Goal: Task Accomplishment & Management: Manage account settings

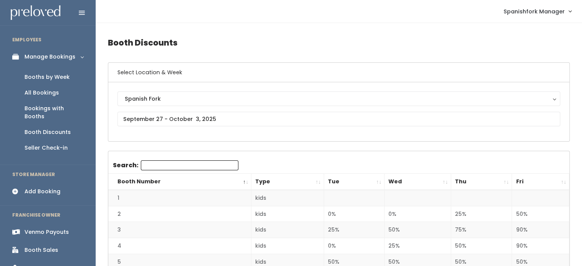
click at [38, 79] on div "Booths by Week" at bounding box center [46, 77] width 45 height 8
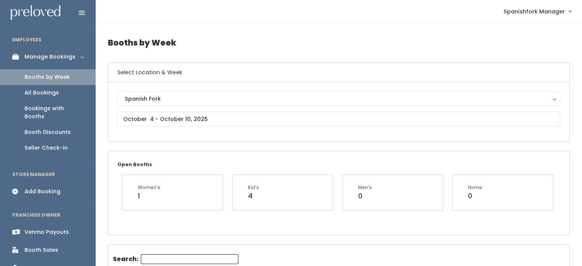
scroll to position [50, 0]
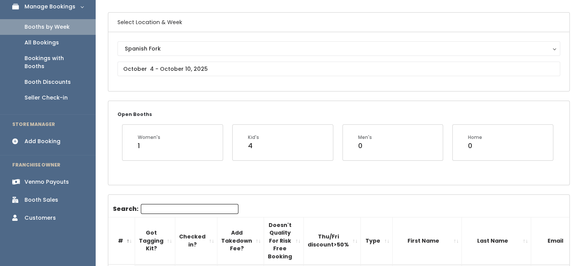
click at [217, 76] on div "Spanish Fork Spanish Fork" at bounding box center [338, 61] width 443 height 41
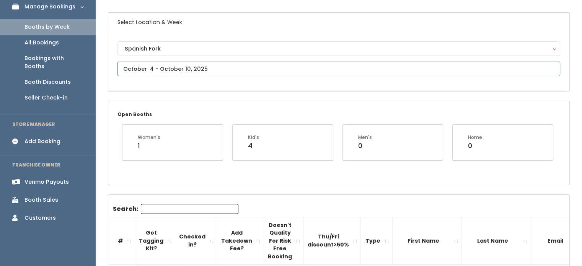
click at [219, 65] on input "text" at bounding box center [338, 69] width 443 height 15
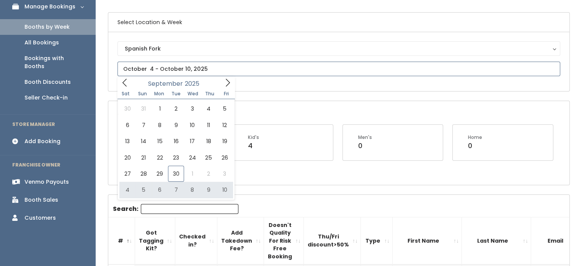
type input "[DATE] to [DATE]"
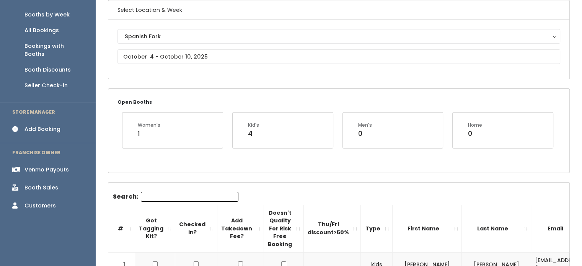
scroll to position [63, 0]
click at [166, 197] on input "Search:" at bounding box center [190, 196] width 98 height 10
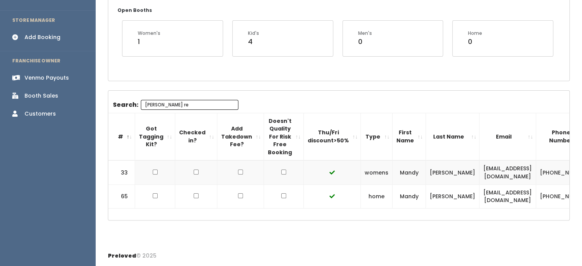
scroll to position [155, 0]
type input "mandy re"
click at [479, 171] on td "mandy.rprees@gmail.com" at bounding box center [507, 172] width 57 height 24
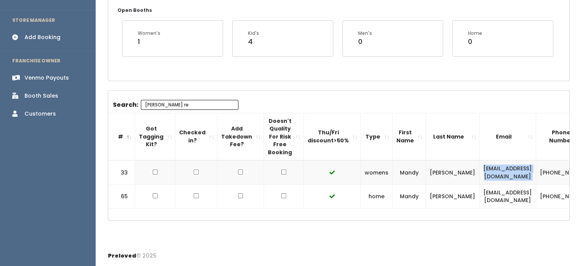
copy tr "mandy.rprees@gmail.com"
click at [302, 100] on div "Search: mandy re # Got Tagging Kit? Checked in? Add Takedown Fee? Doesn't Quali…" at bounding box center [338, 154] width 461 height 109
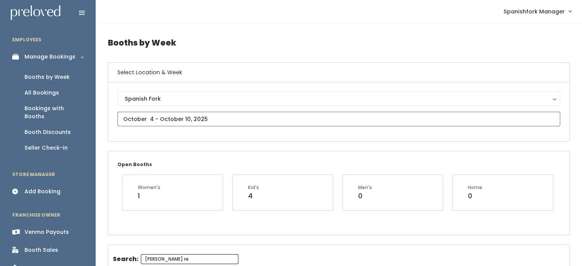
click at [188, 120] on input "text" at bounding box center [338, 119] width 443 height 15
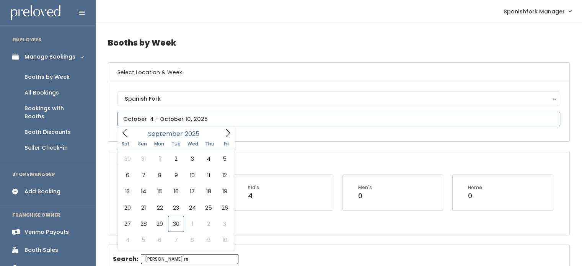
click at [228, 134] on icon at bounding box center [227, 133] width 8 height 8
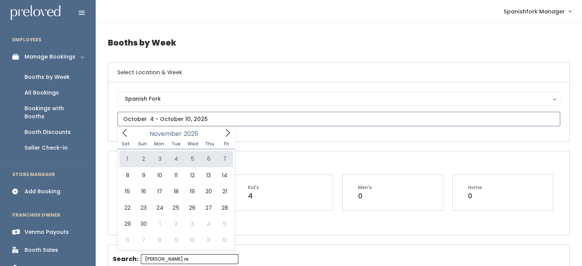
type input "November 1 to November 7"
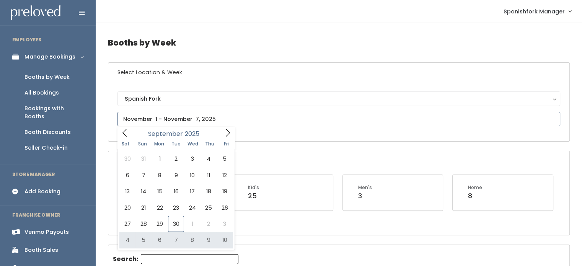
type input "[DATE] to [DATE]"
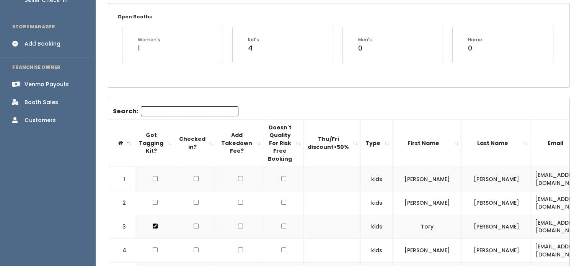
scroll to position [152, 0]
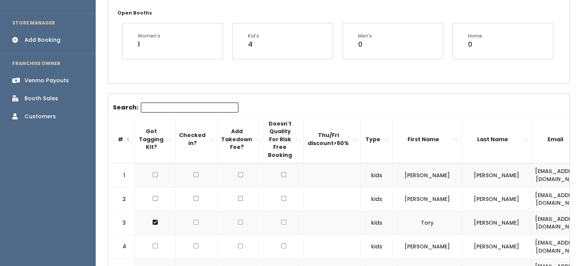
click at [188, 105] on input "Search:" at bounding box center [190, 108] width 98 height 10
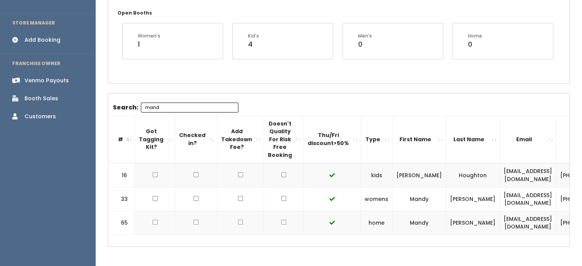
type input "mand"
click at [50, 36] on div "Add Booking" at bounding box center [42, 40] width 36 height 8
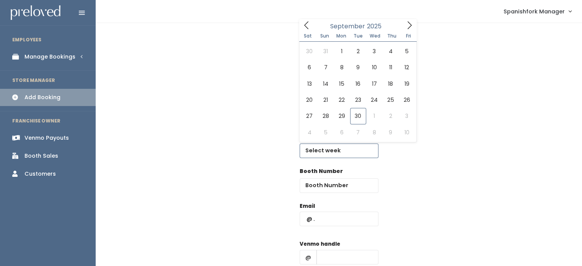
click at [356, 145] on input "text" at bounding box center [339, 151] width 79 height 15
click at [413, 26] on icon at bounding box center [409, 25] width 8 height 8
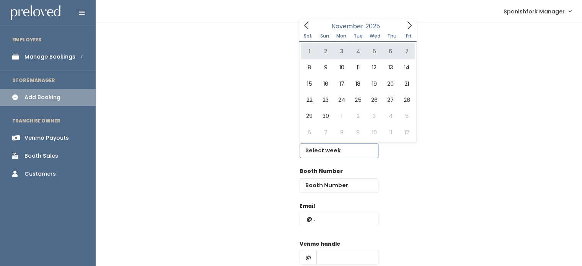
type input "November 1 to November 7"
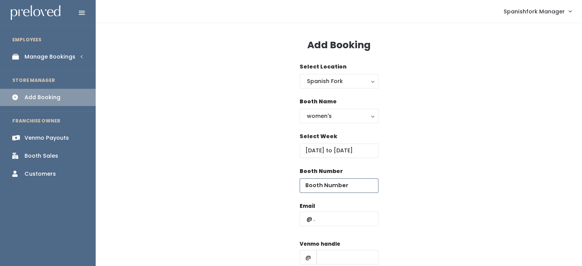
click at [357, 191] on input "number" at bounding box center [339, 185] width 79 height 15
type input "33"
click at [343, 227] on div "Email" at bounding box center [339, 218] width 79 height 32
click at [344, 222] on input "text" at bounding box center [339, 219] width 79 height 15
paste input "[EMAIL_ADDRESS][DOMAIN_NAME]"
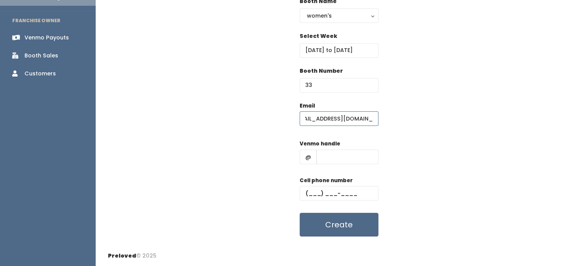
scroll to position [0, 6]
type input "[EMAIL_ADDRESS][DOMAIN_NAME]"
click at [351, 159] on input "text" at bounding box center [347, 157] width 62 height 15
type input "-"
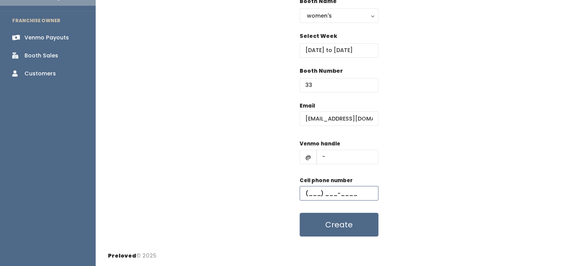
click at [346, 196] on input "text" at bounding box center [339, 193] width 79 height 15
type input "(555) 555-5555"
click at [338, 233] on button "Create" at bounding box center [339, 225] width 79 height 24
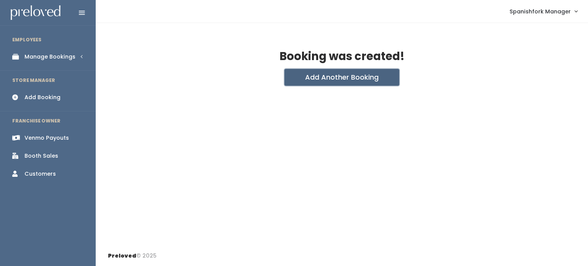
click at [328, 75] on button "Add Another Booking" at bounding box center [341, 77] width 115 height 17
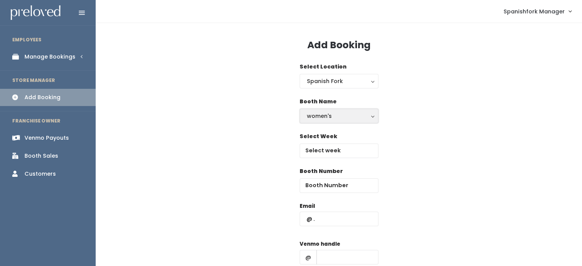
click at [345, 114] on div "women's" at bounding box center [339, 116] width 64 height 8
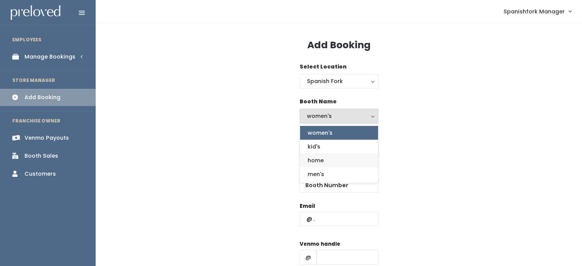
click at [332, 158] on link "home" at bounding box center [339, 160] width 78 height 14
select select "home"
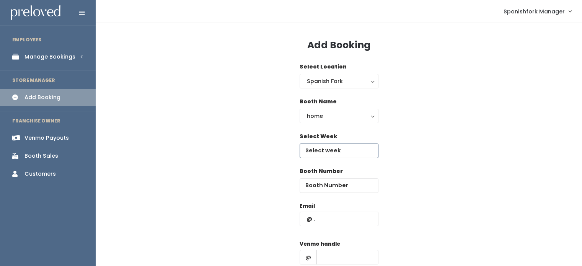
click at [339, 152] on input "text" at bounding box center [339, 151] width 79 height 15
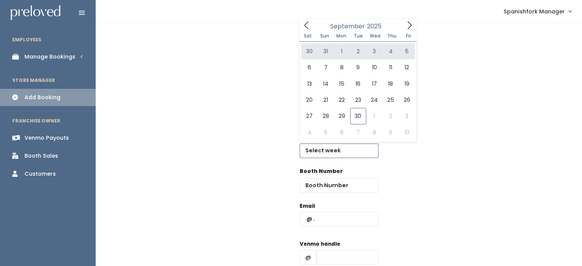
click at [408, 26] on icon at bounding box center [409, 25] width 8 height 8
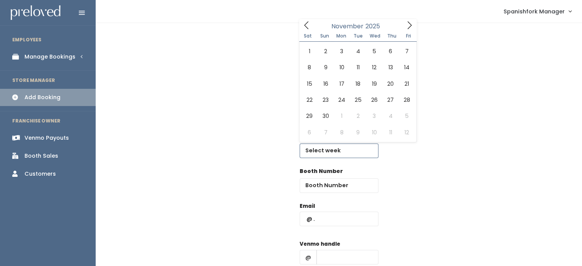
click at [408, 26] on icon at bounding box center [409, 25] width 8 height 8
type input "[DATE] to [DATE]"
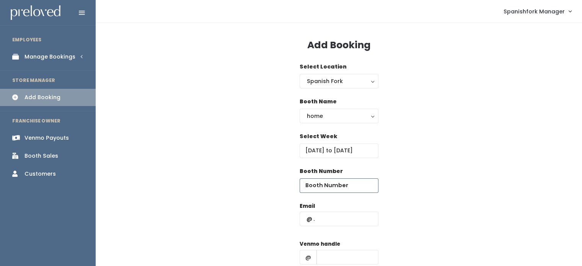
click at [336, 187] on input "number" at bounding box center [339, 185] width 79 height 15
type input "65"
click at [330, 220] on input "text" at bounding box center [339, 219] width 79 height 15
paste input "mandy.rprees@gmail.com"
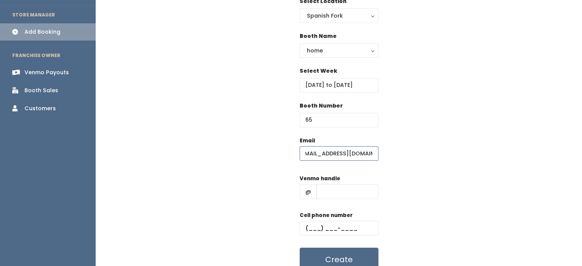
scroll to position [100, 0]
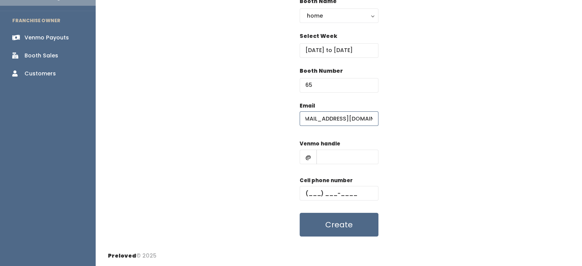
type input "mandy.rprees@gmail.com"
click at [365, 151] on input "text" at bounding box center [347, 157] width 62 height 15
type input "-"
click at [352, 192] on input "text" at bounding box center [339, 193] width 79 height 15
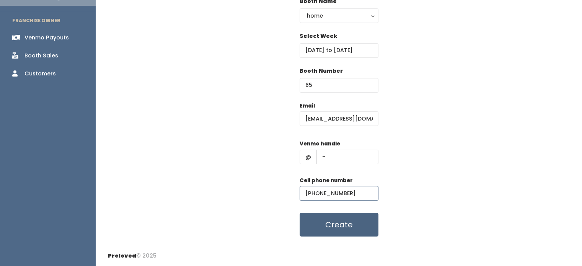
type input "(555) 555-5555"
click at [357, 227] on button "Create" at bounding box center [339, 225] width 79 height 24
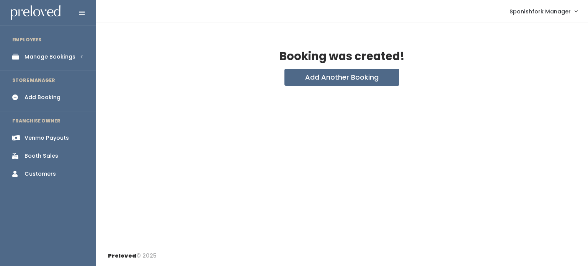
click at [57, 60] on div "Manage Bookings" at bounding box center [49, 57] width 51 height 8
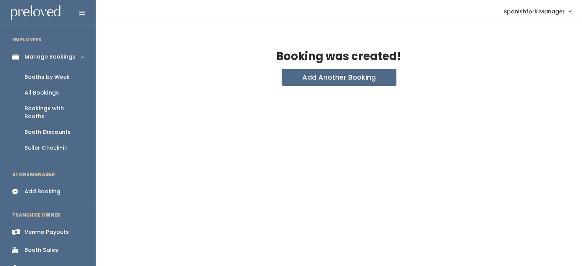
click at [55, 72] on link "Booths by Week" at bounding box center [48, 77] width 96 height 16
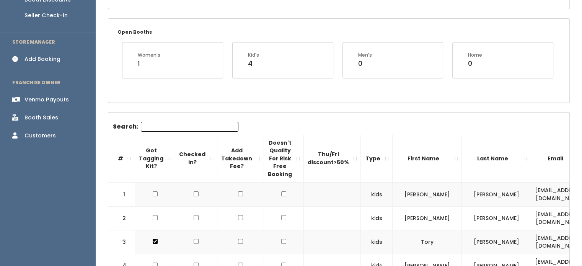
scroll to position [133, 0]
click at [171, 126] on input "Search:" at bounding box center [190, 126] width 98 height 10
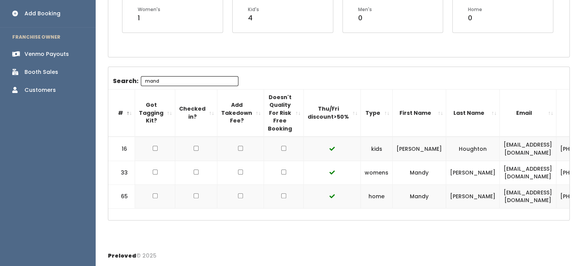
scroll to position [0, 113]
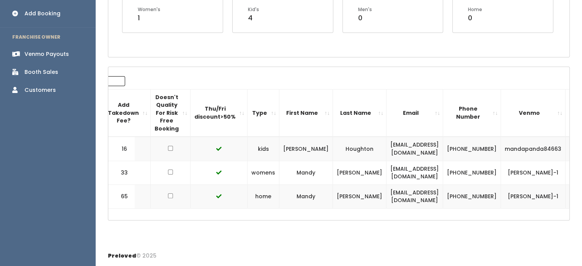
type input "mand"
click at [574, 170] on button "button" at bounding box center [579, 173] width 10 height 10
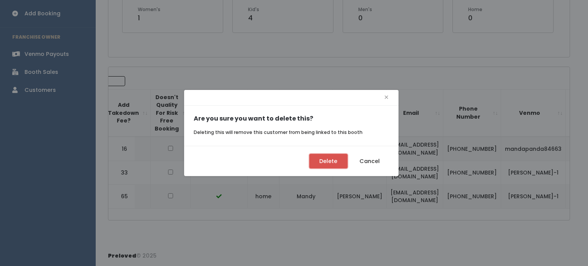
click at [329, 163] on button "Delete" at bounding box center [328, 161] width 38 height 15
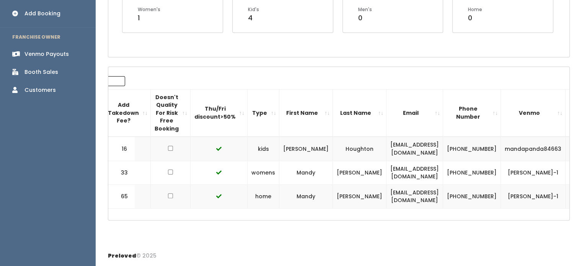
scroll to position [0, 107]
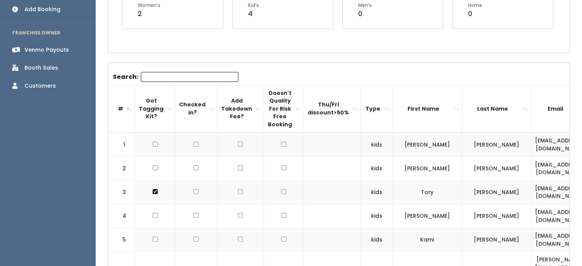
click at [187, 78] on input "Search:" at bounding box center [190, 77] width 98 height 10
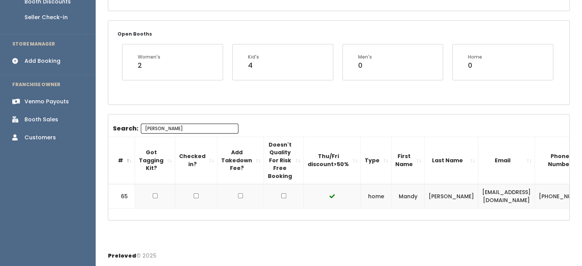
scroll to position [0, 59]
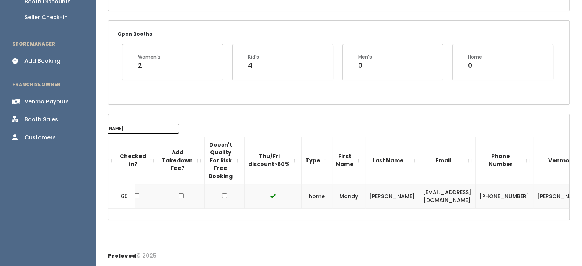
type input "mandy"
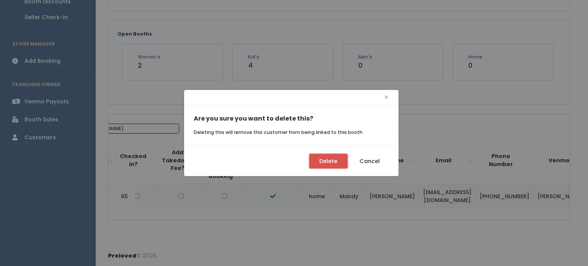
click at [338, 160] on button "Delete" at bounding box center [328, 161] width 38 height 15
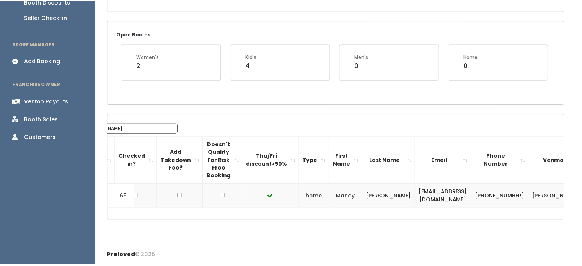
scroll to position [0, 54]
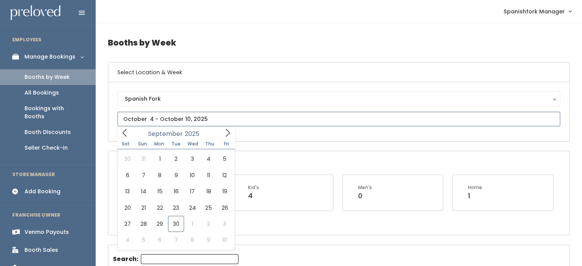
click at [202, 114] on input "text" at bounding box center [338, 119] width 443 height 15
click at [232, 133] on span at bounding box center [227, 133] width 15 height 12
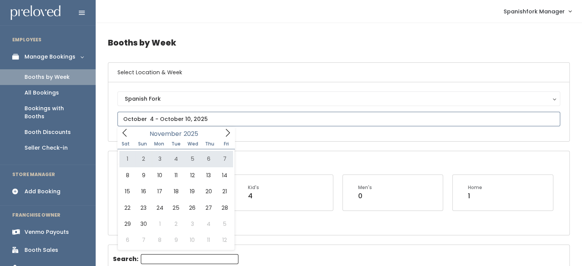
type input "[DATE] to [DATE]"
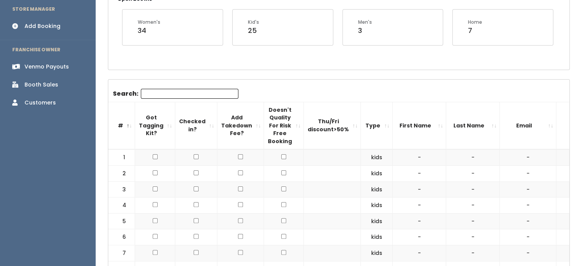
scroll to position [165, 0]
click at [178, 94] on input "Search:" at bounding box center [190, 94] width 98 height 10
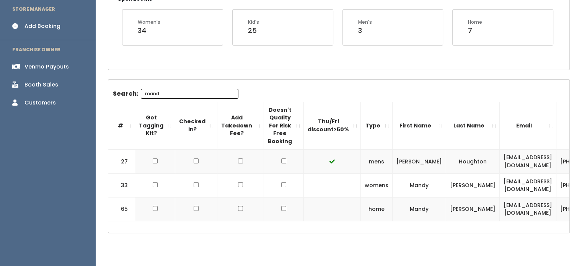
type input "mand"
